Goal: Transaction & Acquisition: Purchase product/service

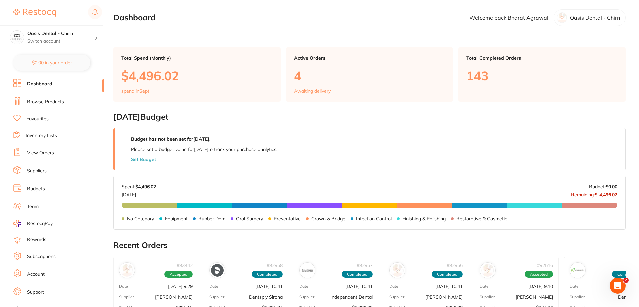
click at [63, 99] on link "Browse Products" at bounding box center [45, 101] width 37 height 7
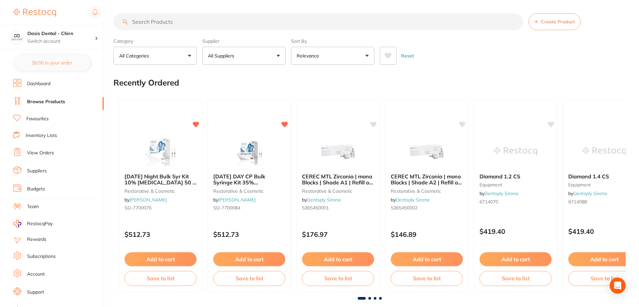
click at [178, 22] on input "search" at bounding box center [318, 21] width 410 height 17
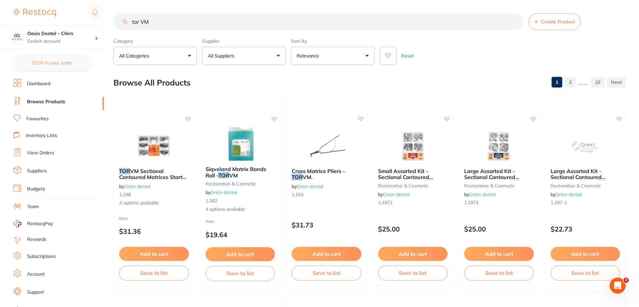
type input "tor VM"
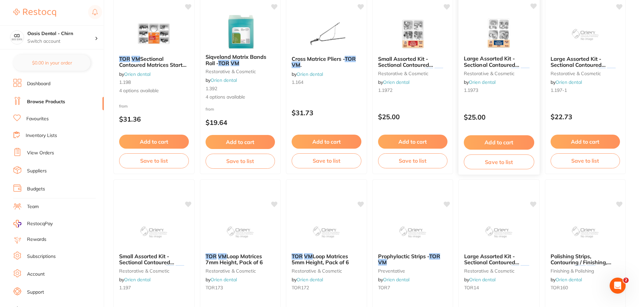
scroll to position [100, 0]
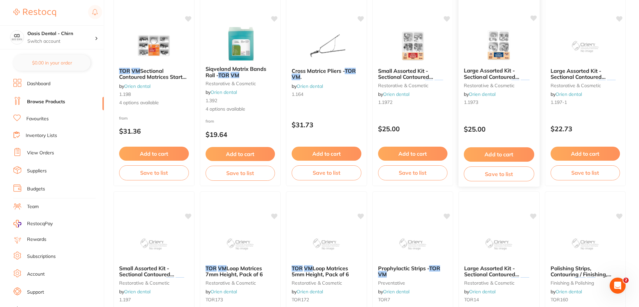
click at [496, 52] on img at bounding box center [499, 45] width 44 height 34
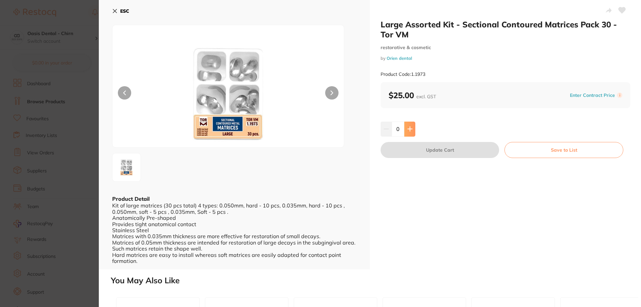
click at [410, 131] on icon at bounding box center [409, 128] width 5 height 5
type input "1"
click at [442, 150] on button "Update Cart" at bounding box center [439, 150] width 118 height 16
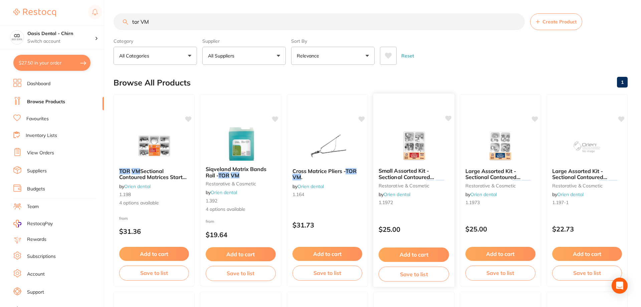
checkbox input "false"
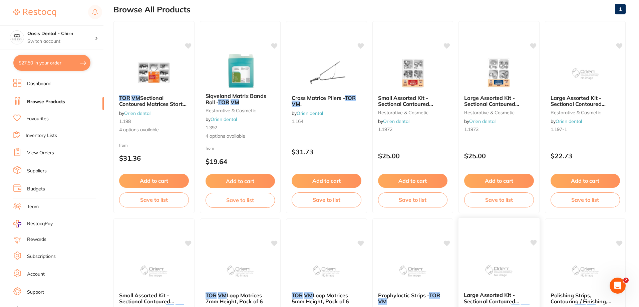
scroll to position [67, 0]
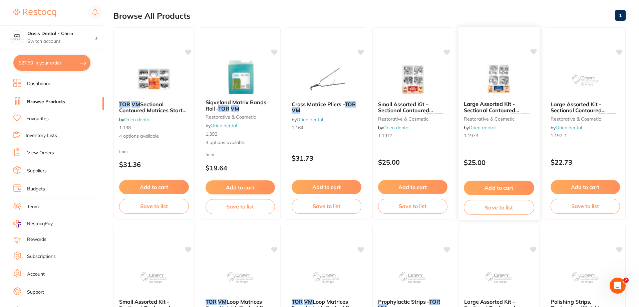
click at [532, 48] on icon at bounding box center [533, 51] width 7 height 7
click at [418, 82] on img at bounding box center [413, 79] width 44 height 34
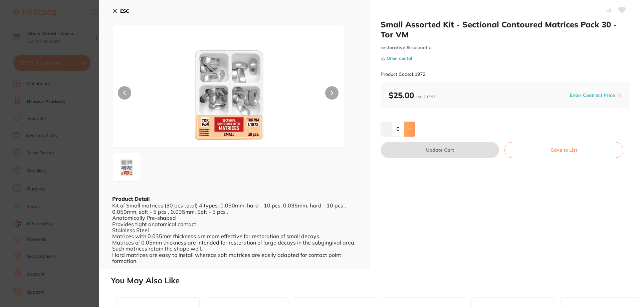
click at [411, 128] on icon at bounding box center [409, 128] width 5 height 5
click at [412, 132] on button at bounding box center [409, 128] width 11 height 15
type input "2"
click at [430, 152] on button "Update Cart" at bounding box center [439, 150] width 118 height 16
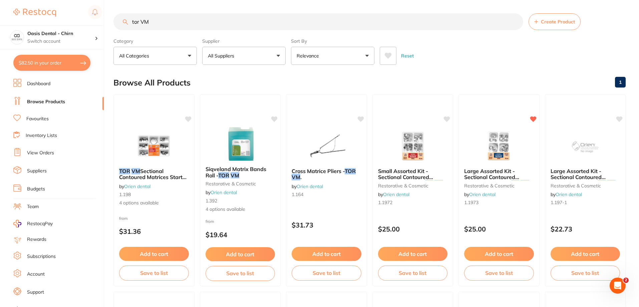
drag, startPoint x: 164, startPoint y: 22, endPoint x: 134, endPoint y: 22, distance: 30.4
click at [134, 22] on input "tor VM" at bounding box center [318, 21] width 410 height 17
type input "t"
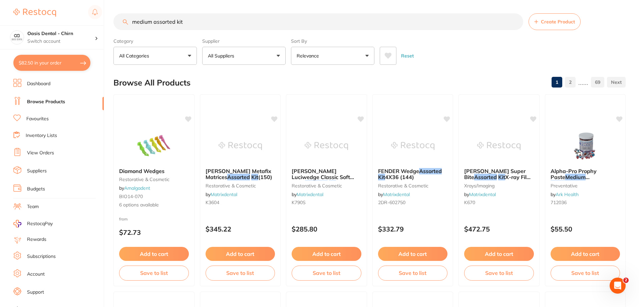
type input "medium assorted kit"
click at [256, 53] on button "All Suppliers" at bounding box center [243, 56] width 83 height 18
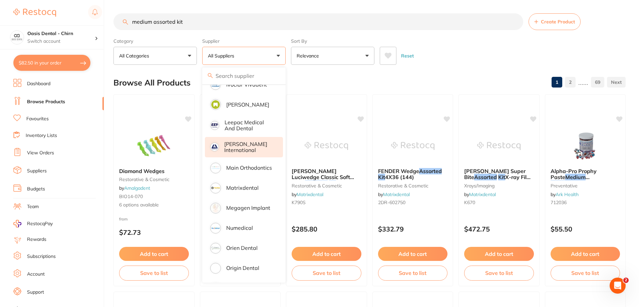
scroll to position [434, 0]
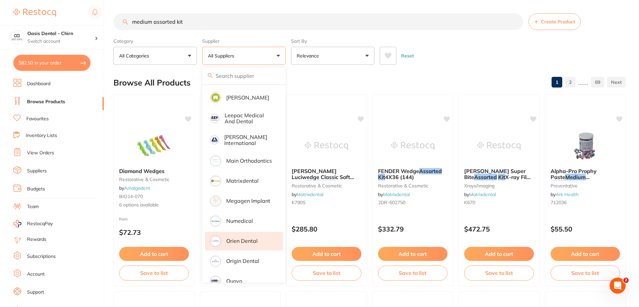
click at [257, 238] on p "Orien dental" at bounding box center [241, 241] width 31 height 6
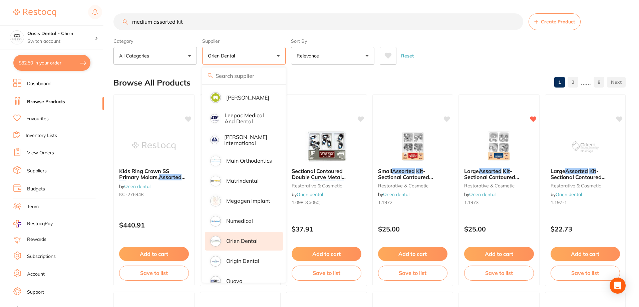
click at [436, 42] on div "Reset" at bounding box center [500, 52] width 241 height 23
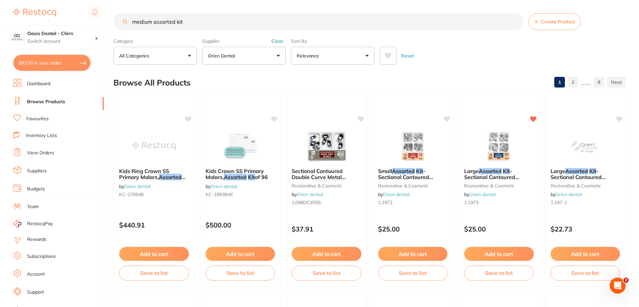
scroll to position [0, 0]
click at [447, 118] on icon at bounding box center [447, 118] width 6 height 6
click at [506, 137] on img at bounding box center [499, 145] width 44 height 34
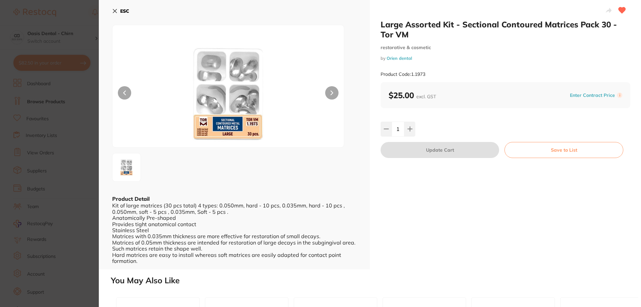
click at [618, 13] on icon at bounding box center [621, 10] width 7 height 7
drag, startPoint x: 117, startPoint y: 10, endPoint x: 324, endPoint y: 54, distance: 211.5
click at [117, 10] on icon at bounding box center [114, 10] width 5 height 5
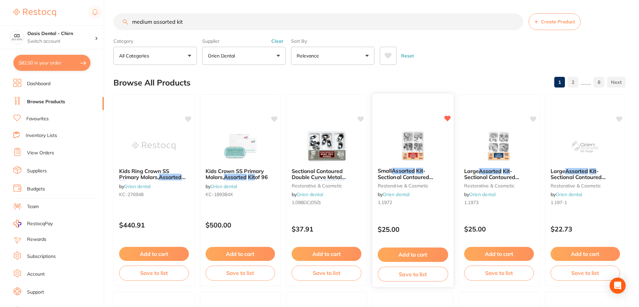
click at [447, 116] on icon at bounding box center [447, 118] width 6 height 6
click at [63, 55] on button "$82.50 in your order" at bounding box center [51, 63] width 77 height 16
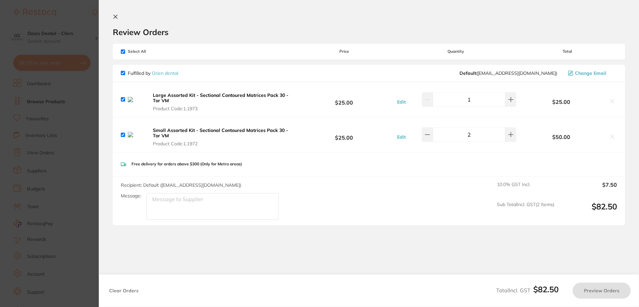
checkbox input "true"
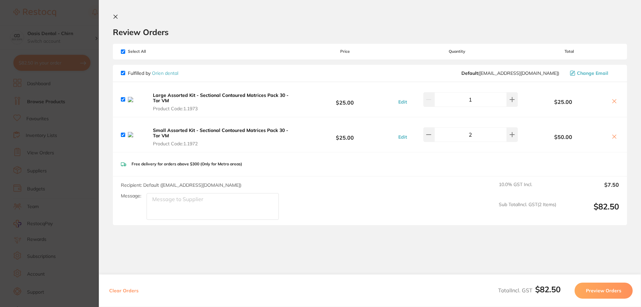
click at [615, 103] on button at bounding box center [613, 101] width 9 height 7
click at [610, 104] on button at bounding box center [613, 101] width 9 height 7
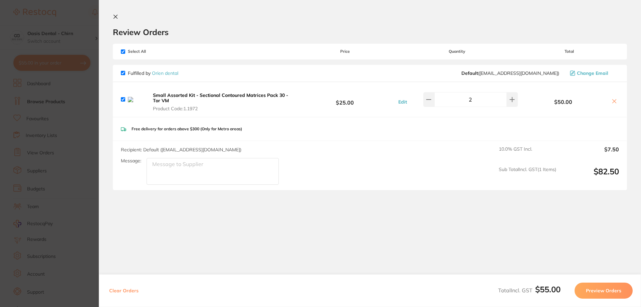
click at [612, 100] on icon at bounding box center [613, 100] width 5 height 5
checkbox input "false"
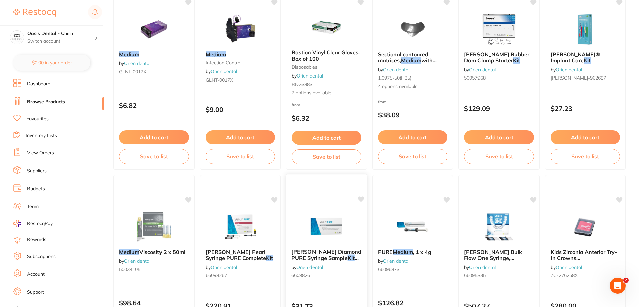
scroll to position [870, 0]
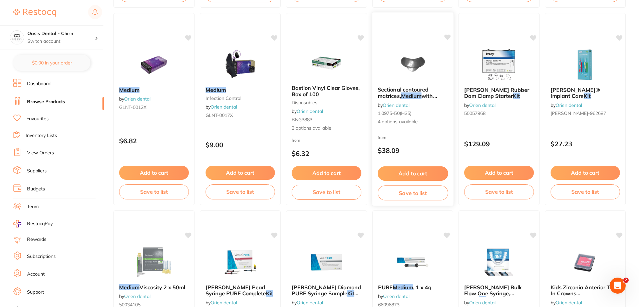
click at [412, 67] on img at bounding box center [413, 64] width 44 height 34
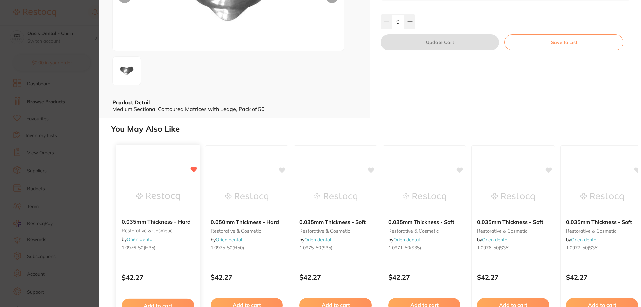
scroll to position [135, 0]
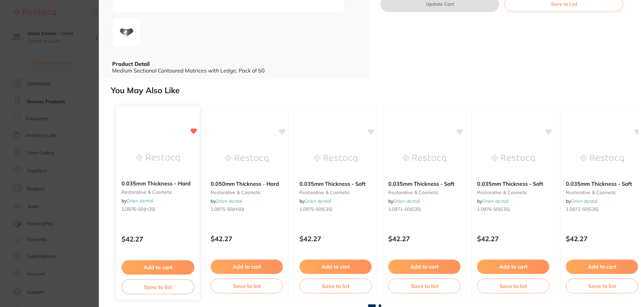
click at [150, 147] on img at bounding box center [158, 158] width 44 height 34
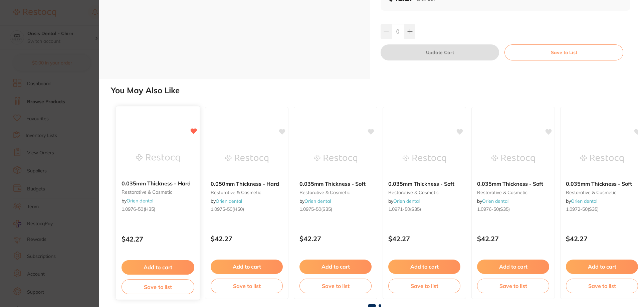
click at [182, 175] on div at bounding box center [157, 158] width 83 height 34
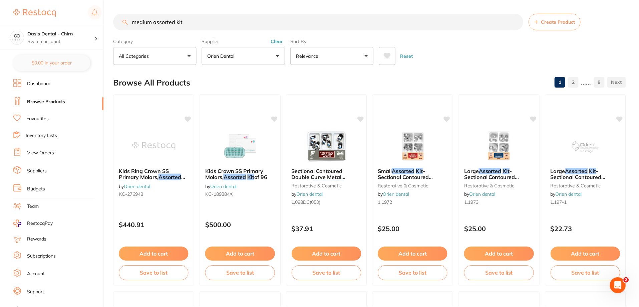
scroll to position [870, 0]
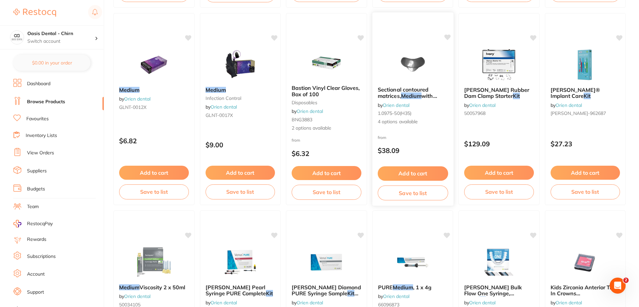
click at [419, 64] on img at bounding box center [413, 64] width 44 height 34
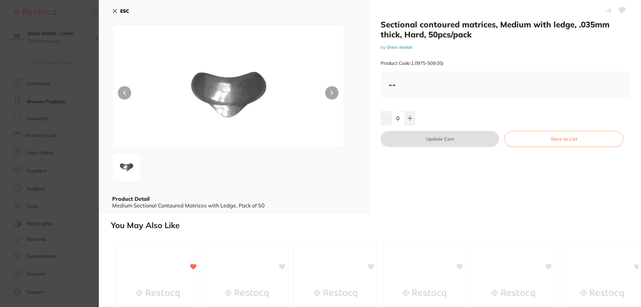
click at [116, 14] on button "ESC" at bounding box center [120, 10] width 17 height 11
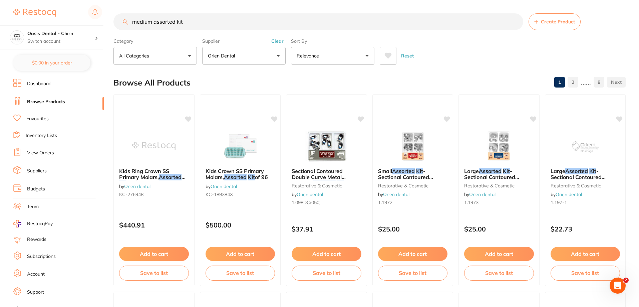
drag, startPoint x: 188, startPoint y: 25, endPoint x: 131, endPoint y: 22, distance: 56.5
click at [128, 20] on input "medium assorted kit" at bounding box center [318, 21] width 410 height 17
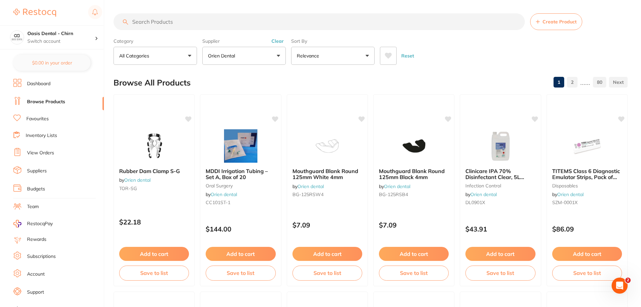
paste input "TOR88"
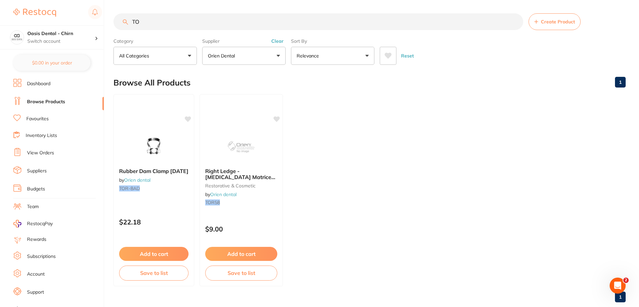
type input "T"
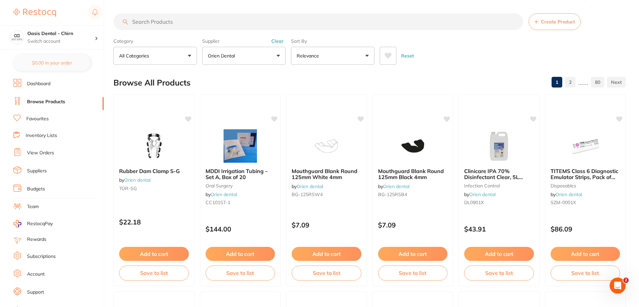
click at [387, 55] on icon at bounding box center [388, 56] width 7 height 6
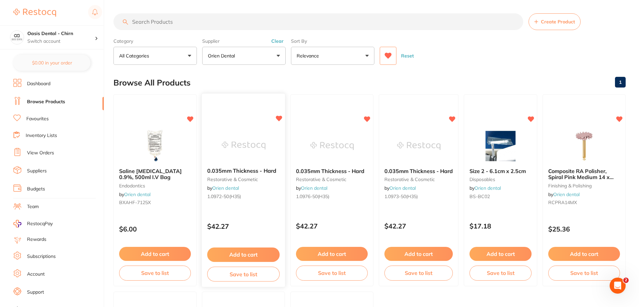
click at [252, 144] on img at bounding box center [244, 145] width 44 height 34
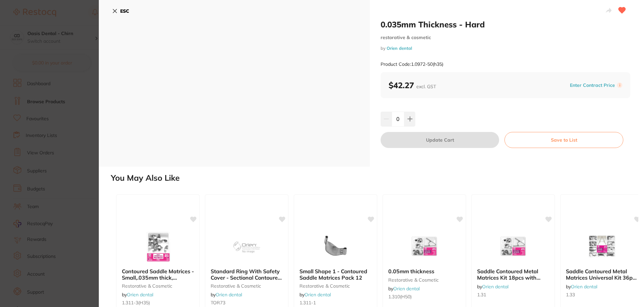
click at [121, 11] on b "ESC" at bounding box center [124, 11] width 9 height 6
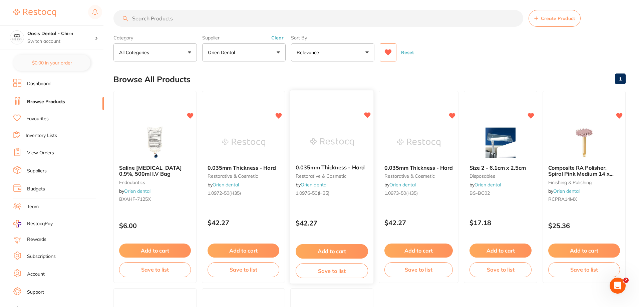
click at [322, 136] on img at bounding box center [332, 142] width 44 height 34
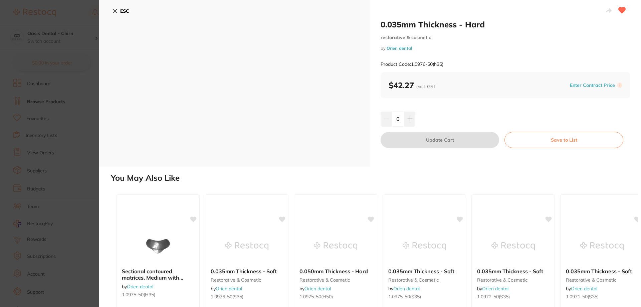
click at [113, 9] on icon at bounding box center [115, 11] width 4 height 4
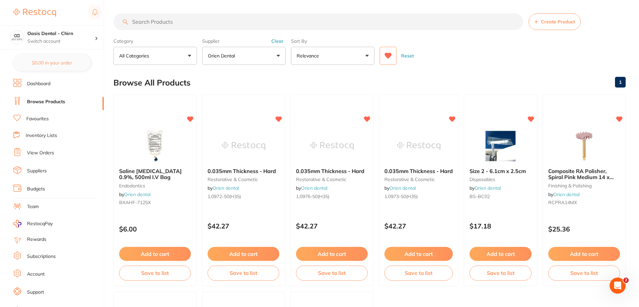
click at [197, 23] on input "search" at bounding box center [318, 21] width 410 height 17
paste input "HS-9009372"
type input "HS-9009372"
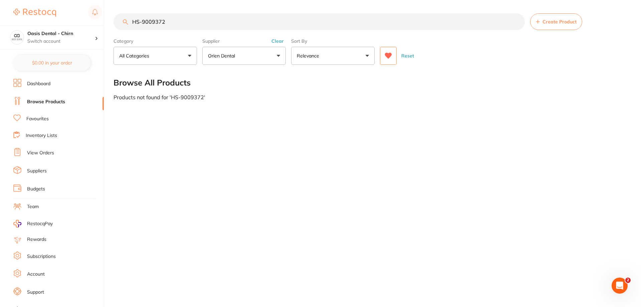
click at [387, 56] on icon at bounding box center [388, 56] width 7 height 6
click at [257, 56] on button "Orien dental" at bounding box center [243, 56] width 83 height 18
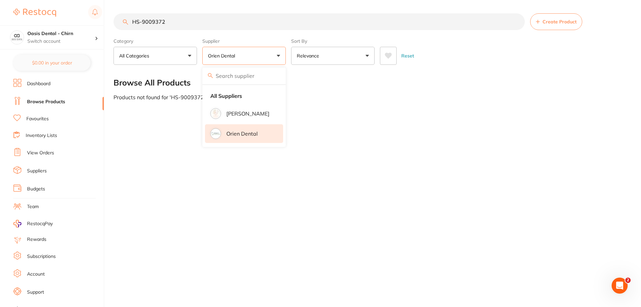
click at [258, 133] on li "Orien dental" at bounding box center [244, 133] width 78 height 19
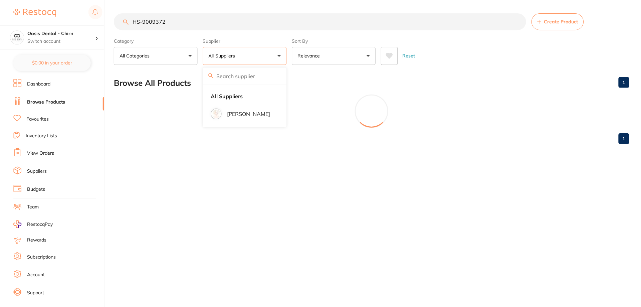
drag, startPoint x: 450, startPoint y: 72, endPoint x: 429, endPoint y: 82, distance: 23.0
click at [450, 72] on div "Browse All Products 1" at bounding box center [370, 82] width 514 height 22
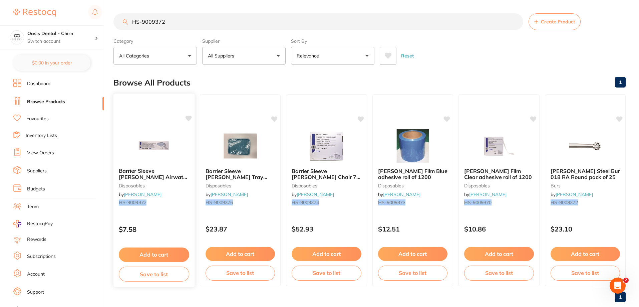
click at [188, 114] on div "Barrier Sleeve HENRY SCHEIN Airwater Syringe Pk of 500 disposables by Henry Sch…" at bounding box center [154, 190] width 82 height 194
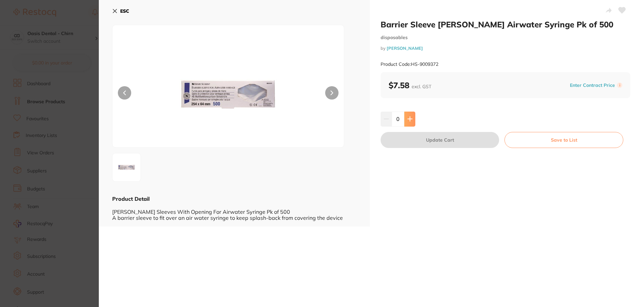
click at [412, 120] on button at bounding box center [409, 118] width 11 height 15
type input "1"
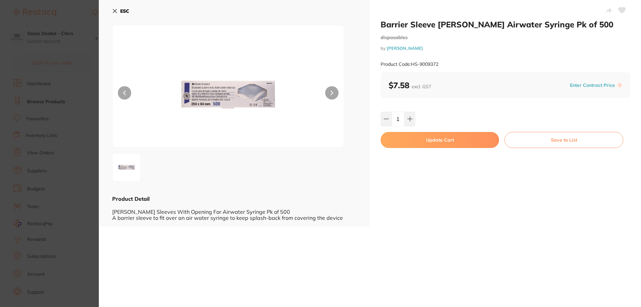
click at [445, 142] on button "Update Cart" at bounding box center [439, 140] width 118 height 16
checkbox input "true"
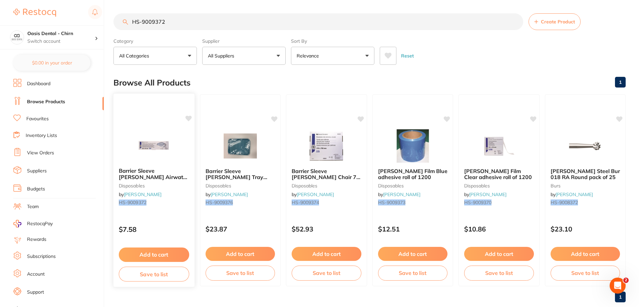
click at [160, 252] on button "Add to cart" at bounding box center [154, 254] width 70 height 14
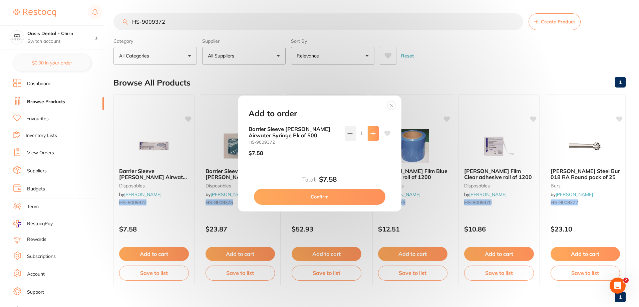
click at [371, 137] on button at bounding box center [373, 133] width 11 height 15
click at [384, 135] on icon at bounding box center [387, 133] width 7 height 7
click at [343, 133] on div "Barrier Sleeve HENRY SCHEIN Airwater Syringe Pk of 500 HS-9009372 $7.58 2" at bounding box center [320, 143] width 142 height 35
click at [350, 136] on icon at bounding box center [349, 133] width 5 height 5
type input "1"
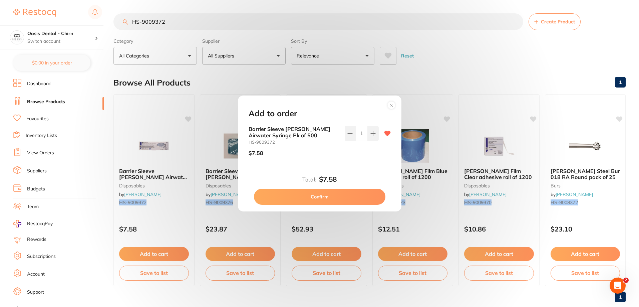
drag, startPoint x: 349, startPoint y: 199, endPoint x: 356, endPoint y: 191, distance: 10.9
click at [349, 199] on button "Confirm" at bounding box center [319, 196] width 131 height 16
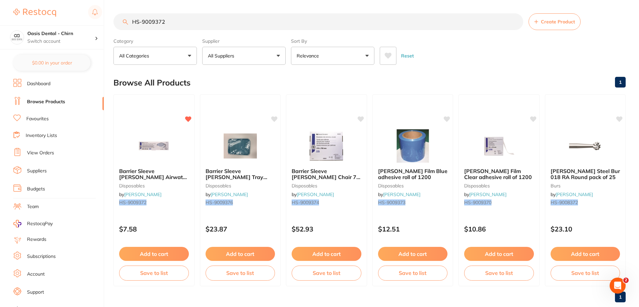
click at [457, 58] on div "Reset" at bounding box center [500, 52] width 241 height 23
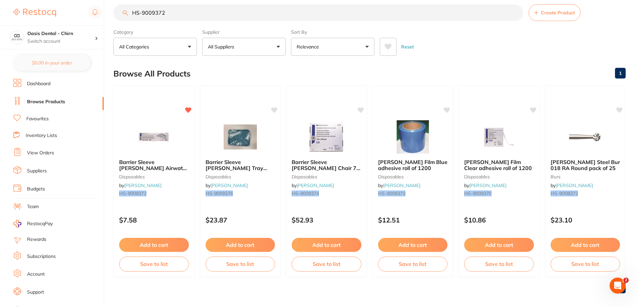
scroll to position [14, 0]
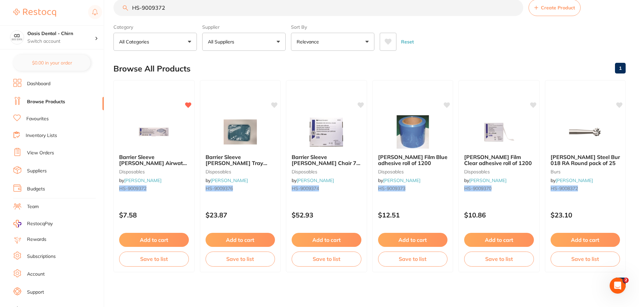
click at [156, 240] on button "Add to cart" at bounding box center [154, 240] width 70 height 14
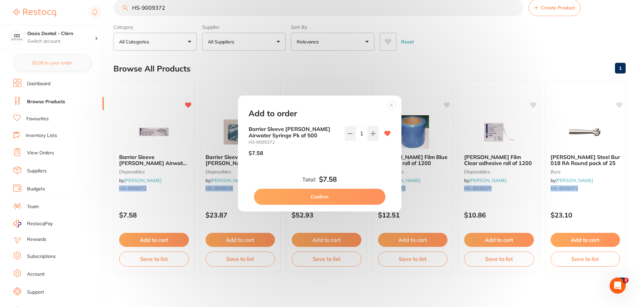
scroll to position [0, 0]
click at [317, 197] on button "Confirm" at bounding box center [319, 196] width 131 height 16
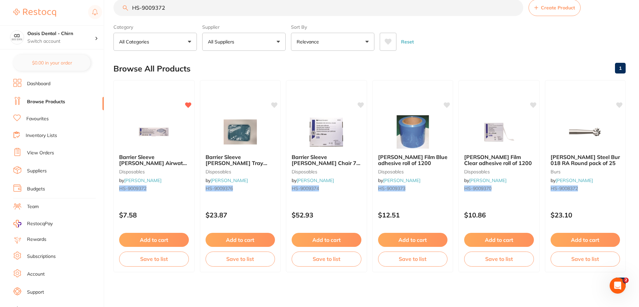
click at [43, 84] on link "Dashboard" at bounding box center [38, 83] width 23 height 7
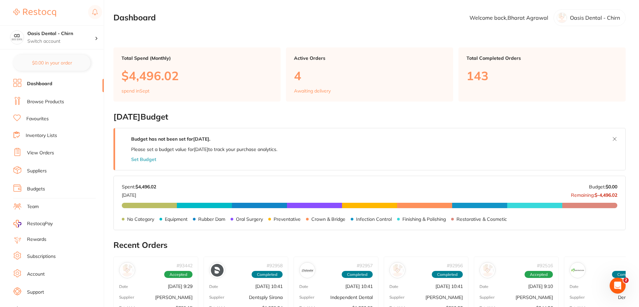
click at [57, 103] on link "Browse Products" at bounding box center [45, 101] width 37 height 7
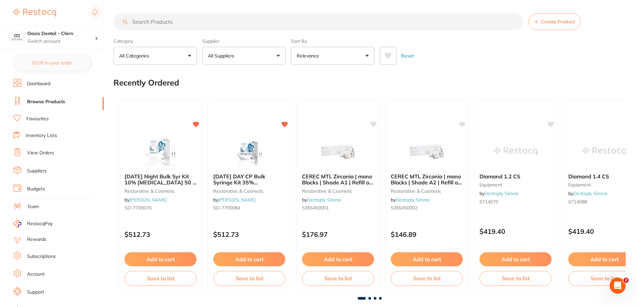
click at [151, 17] on input "search" at bounding box center [318, 21] width 410 height 17
paste input "HS-9009372"
type input "HS-9009372"
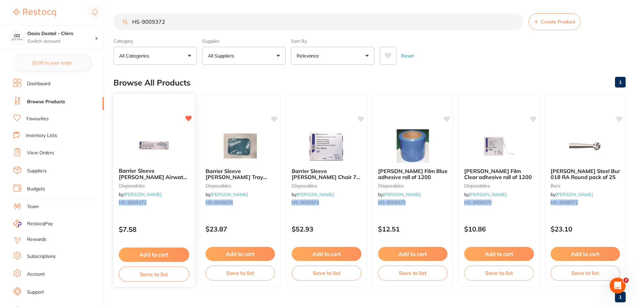
click at [155, 143] on img at bounding box center [154, 145] width 44 height 34
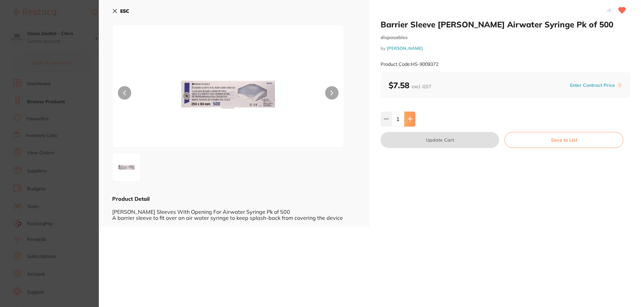
click at [408, 113] on button at bounding box center [409, 118] width 11 height 15
type input "2"
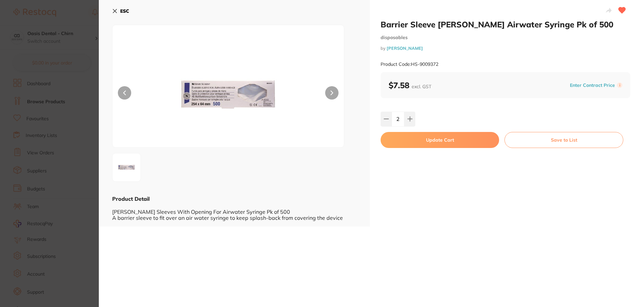
click at [443, 137] on button "Update Cart" at bounding box center [439, 140] width 118 height 16
type input "2"
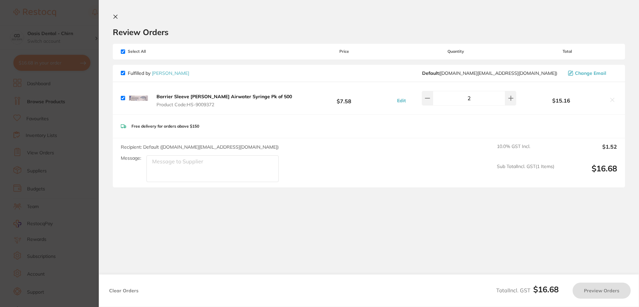
click at [433, 101] on button at bounding box center [427, 98] width 11 height 15
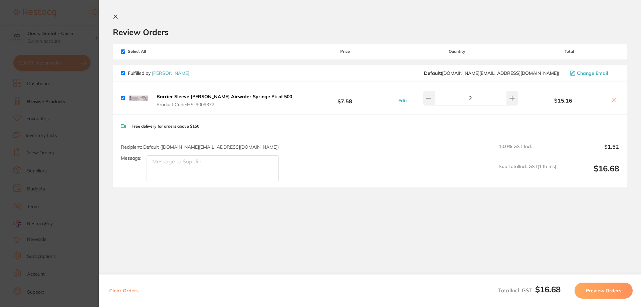
type input "1"
click at [115, 17] on icon at bounding box center [116, 17] width 4 height 4
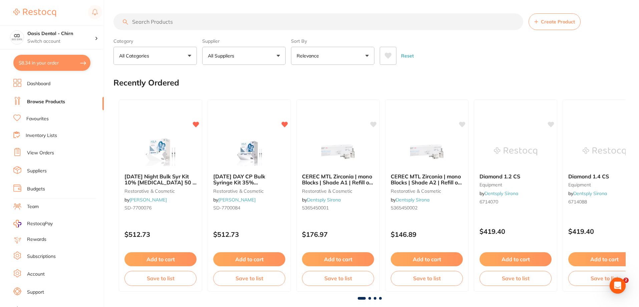
click at [272, 55] on button "All Suppliers" at bounding box center [243, 56] width 83 height 18
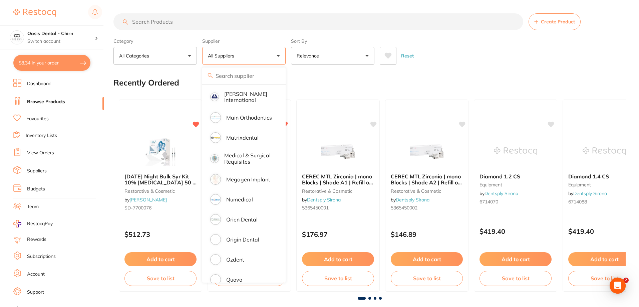
scroll to position [634, 0]
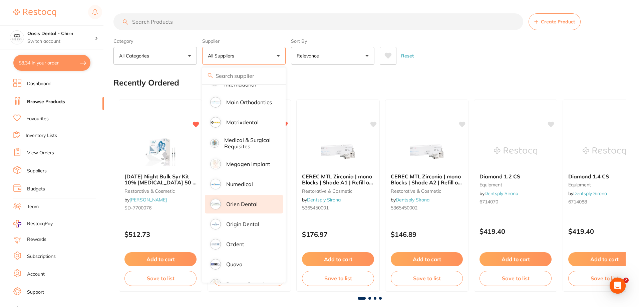
click at [250, 201] on p "Orien dental" at bounding box center [241, 204] width 31 height 6
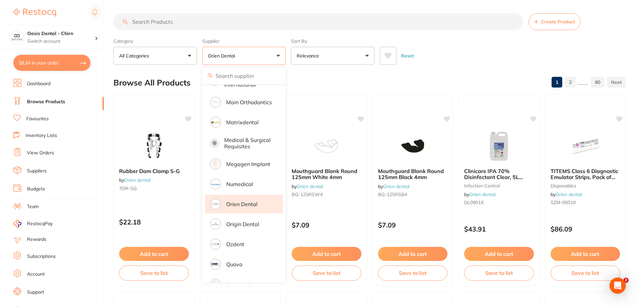
click at [388, 54] on icon at bounding box center [388, 56] width 7 height 6
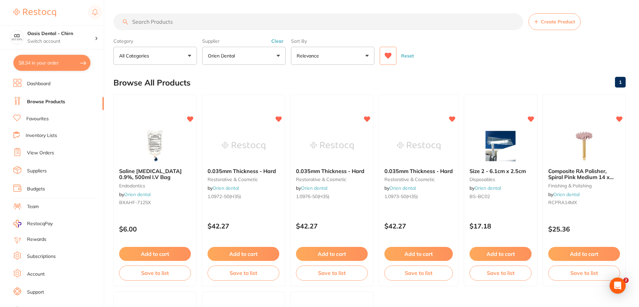
scroll to position [0, 0]
click at [459, 42] on div "Reset" at bounding box center [500, 52] width 241 height 23
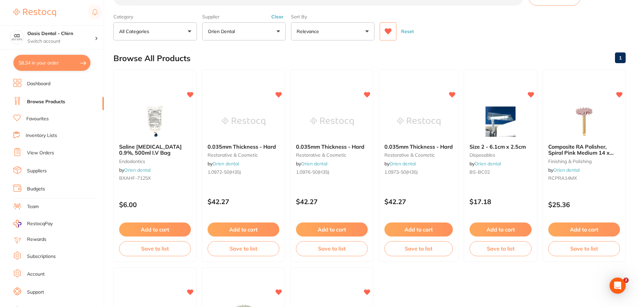
scroll to position [11, 0]
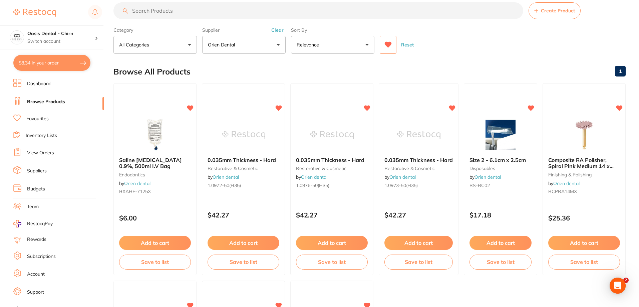
drag, startPoint x: 243, startPoint y: 136, endPoint x: 281, endPoint y: 125, distance: 40.4
click at [242, 136] on img at bounding box center [243, 134] width 43 height 33
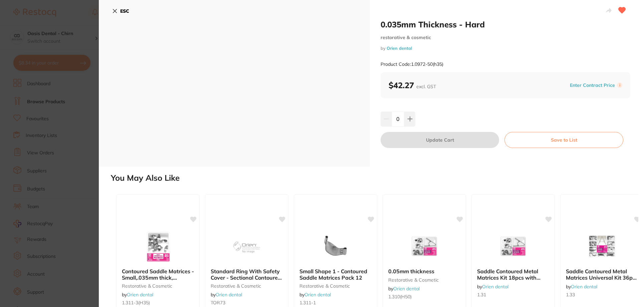
click at [114, 9] on icon at bounding box center [114, 10] width 5 height 5
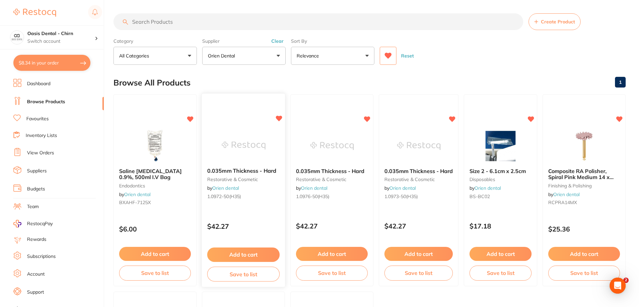
click at [236, 134] on img at bounding box center [244, 145] width 44 height 34
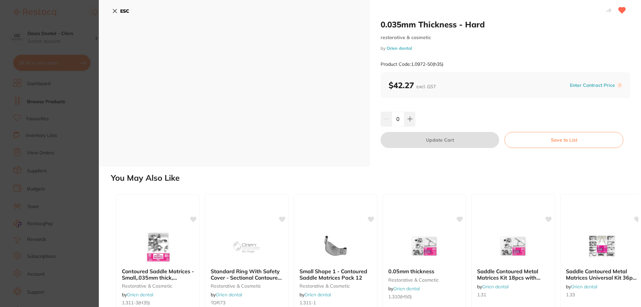
click at [113, 9] on icon at bounding box center [115, 11] width 4 height 4
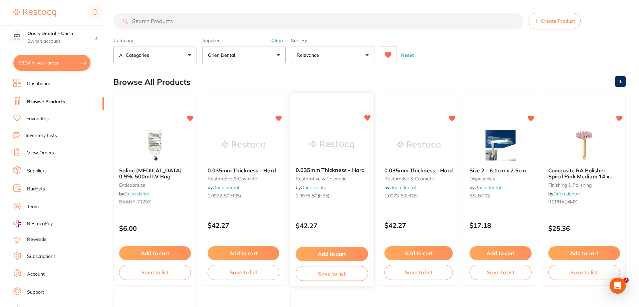
click at [333, 143] on img at bounding box center [332, 145] width 44 height 34
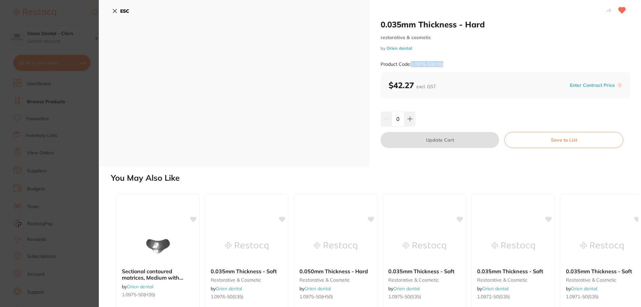
drag, startPoint x: 410, startPoint y: 64, endPoint x: 449, endPoint y: 70, distance: 39.9
click at [449, 70] on div "Product Code: 1.0976-50(h35)" at bounding box center [505, 64] width 250 height 16
click at [459, 63] on div "Product Code: 1.0976-50(h35)" at bounding box center [505, 64] width 250 height 16
click at [113, 11] on icon at bounding box center [114, 10] width 5 height 5
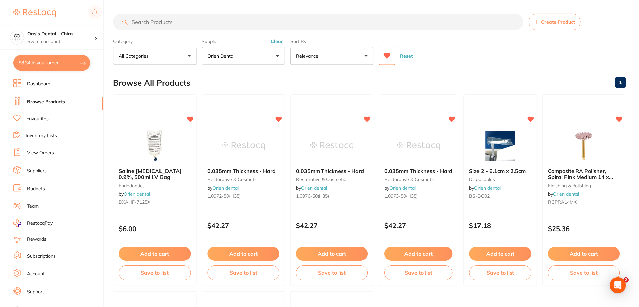
scroll to position [1, 0]
click at [41, 122] on link "Favourites" at bounding box center [37, 118] width 22 height 7
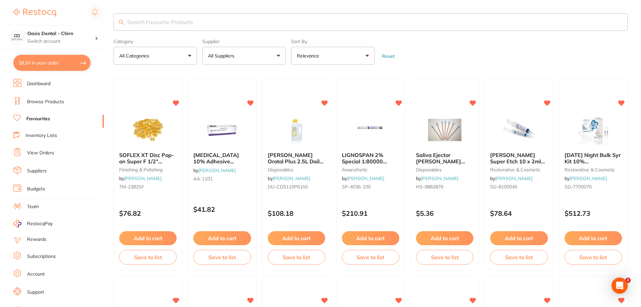
click at [230, 17] on input "search" at bounding box center [370, 21] width 514 height 17
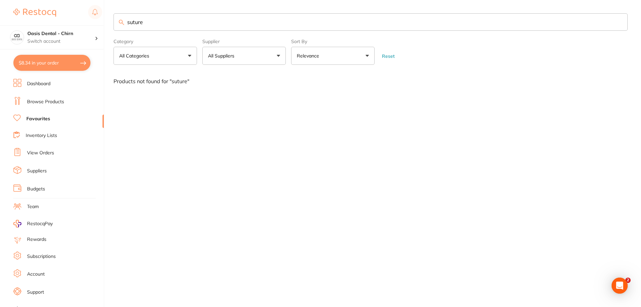
click at [171, 24] on input "suture" at bounding box center [370, 21] width 514 height 17
type input "s"
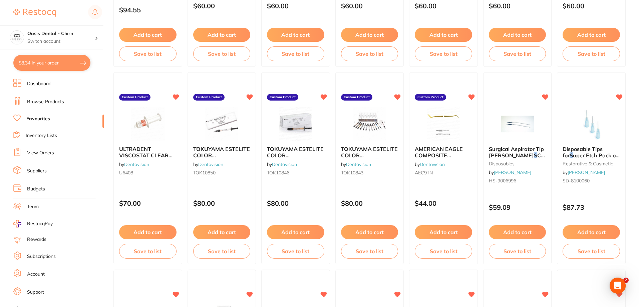
scroll to position [200, 0]
